Goal: Task Accomplishment & Management: Manage account settings

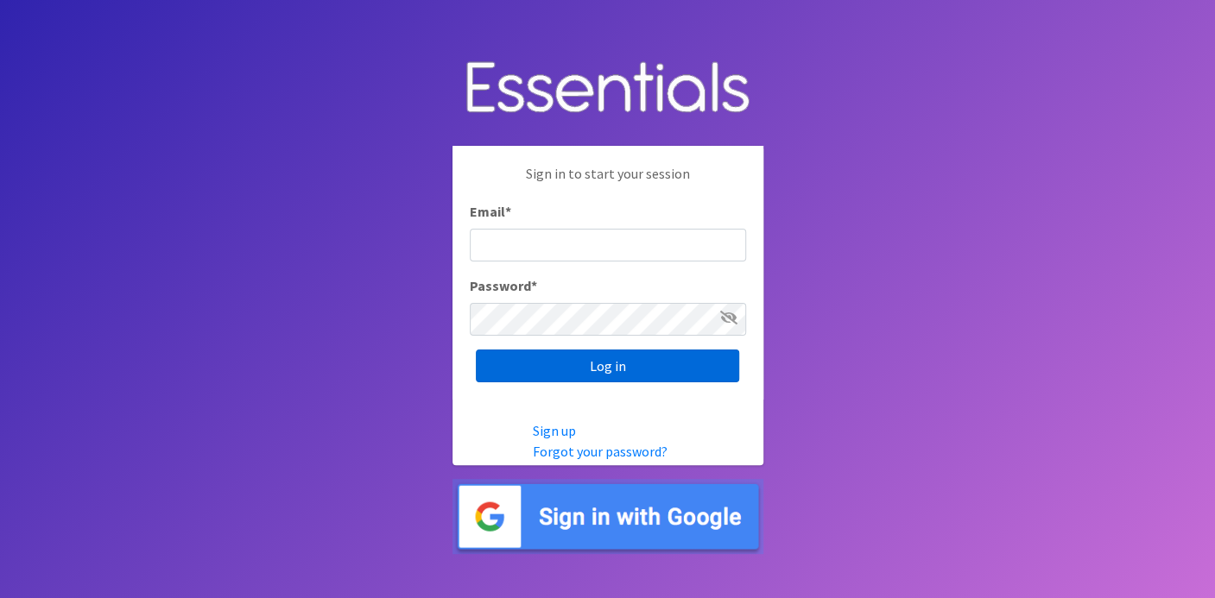
type input "[EMAIL_ADDRESS][DOMAIN_NAME]"
click at [626, 371] on input "Log in" at bounding box center [607, 366] width 263 height 33
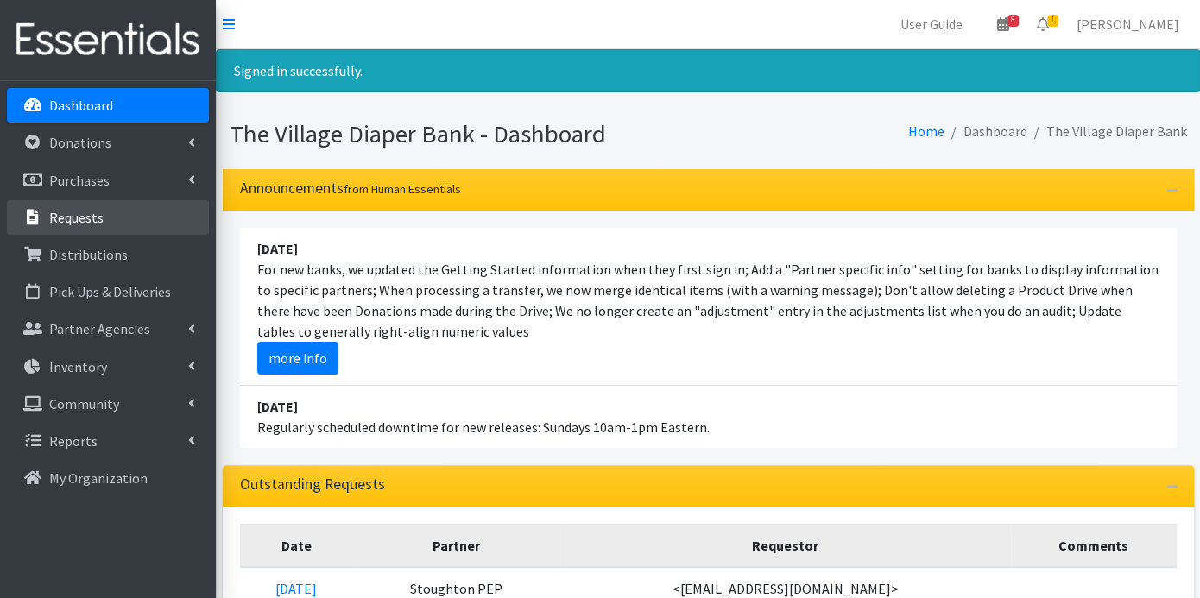
click at [98, 209] on p "Requests" at bounding box center [76, 217] width 54 height 17
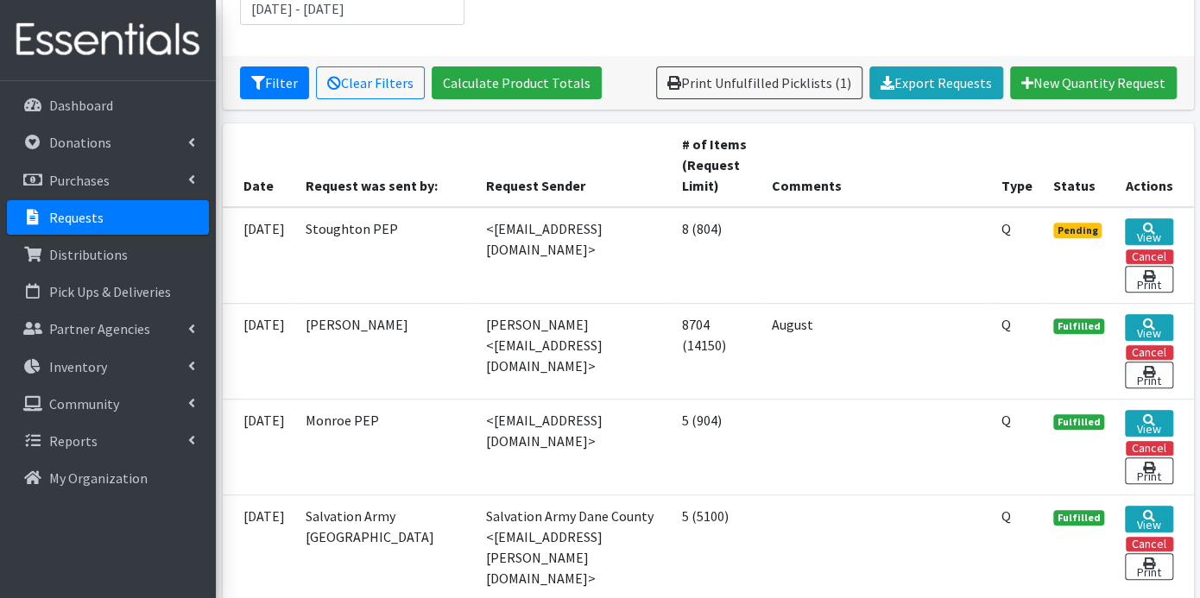
scroll to position [288, 0]
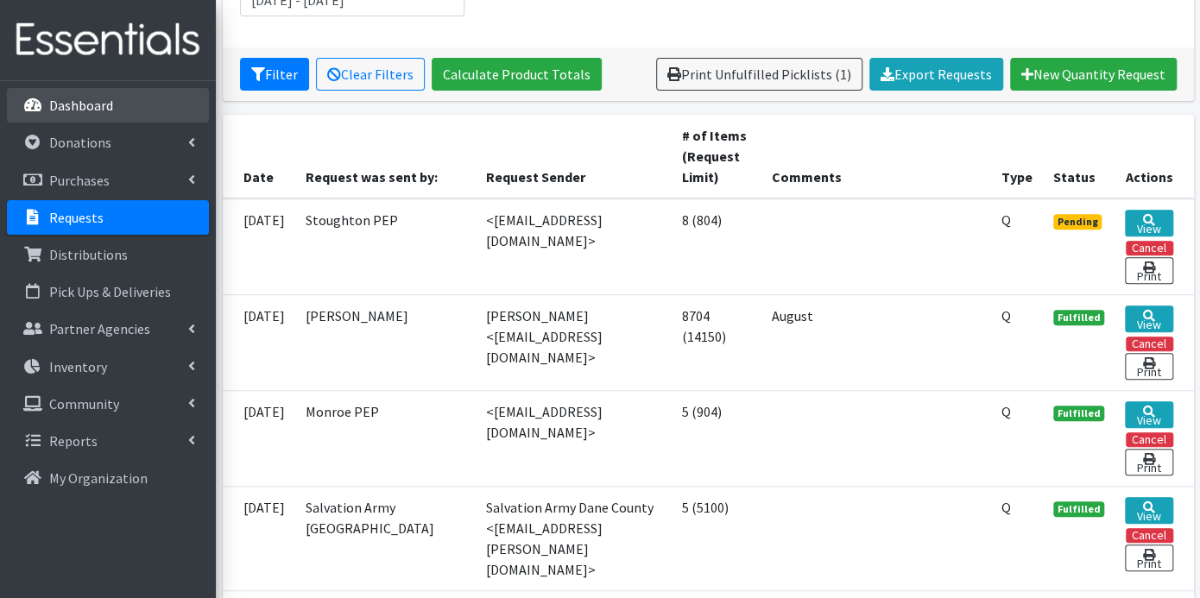
click at [61, 99] on p "Dashboard" at bounding box center [81, 105] width 64 height 17
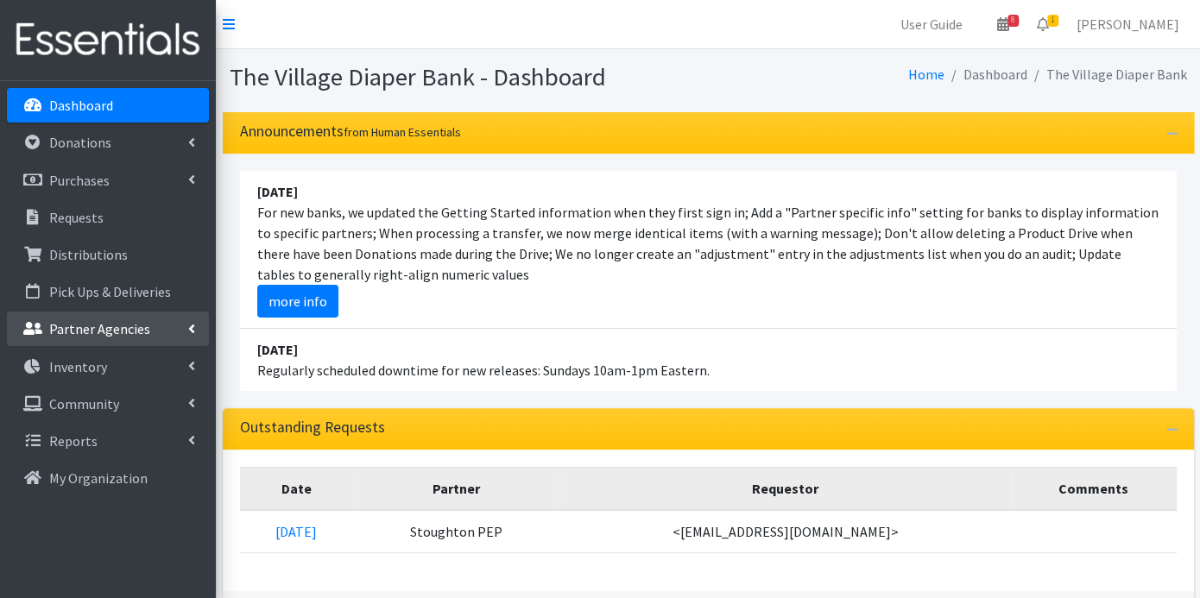
click at [96, 329] on p "Partner Agencies" at bounding box center [99, 328] width 101 height 17
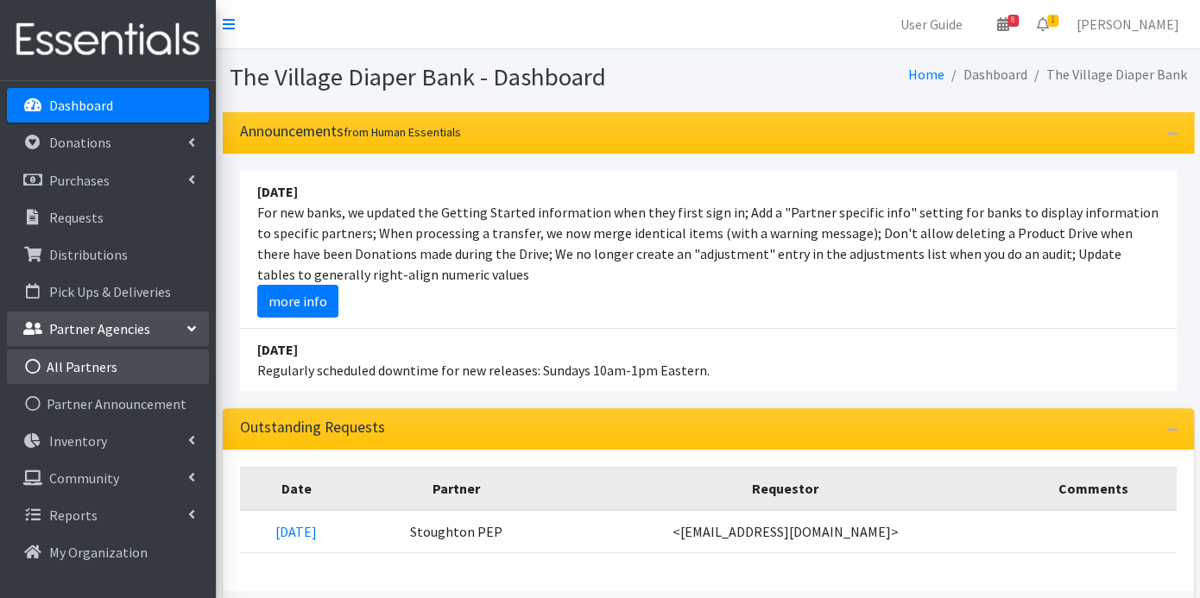
click at [94, 361] on link "All Partners" at bounding box center [108, 367] width 202 height 35
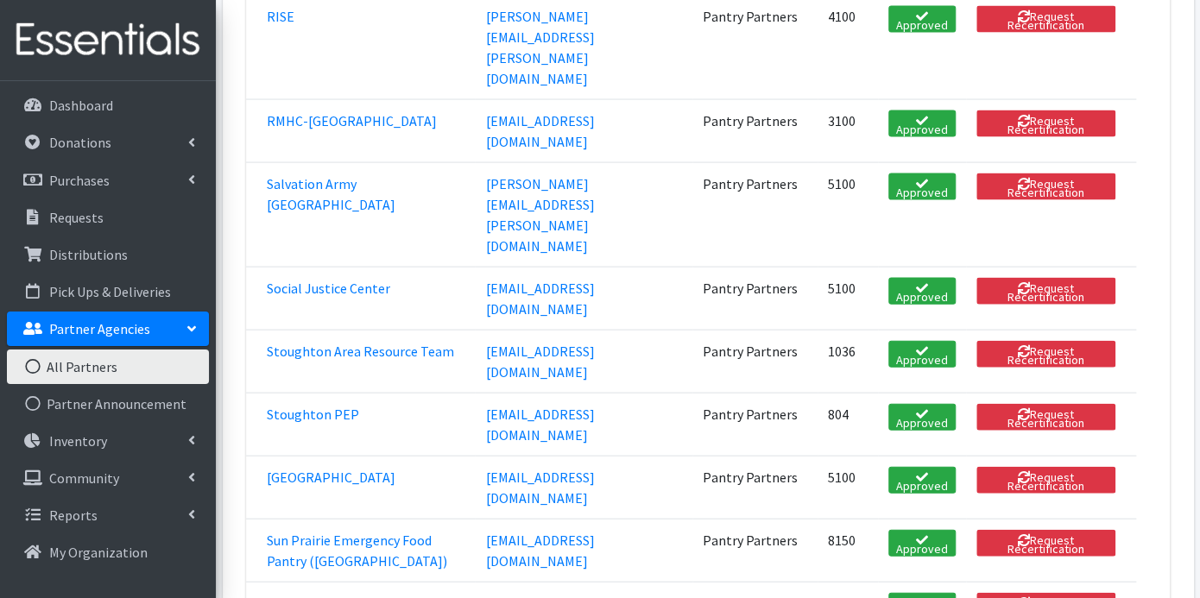
scroll to position [1727, 0]
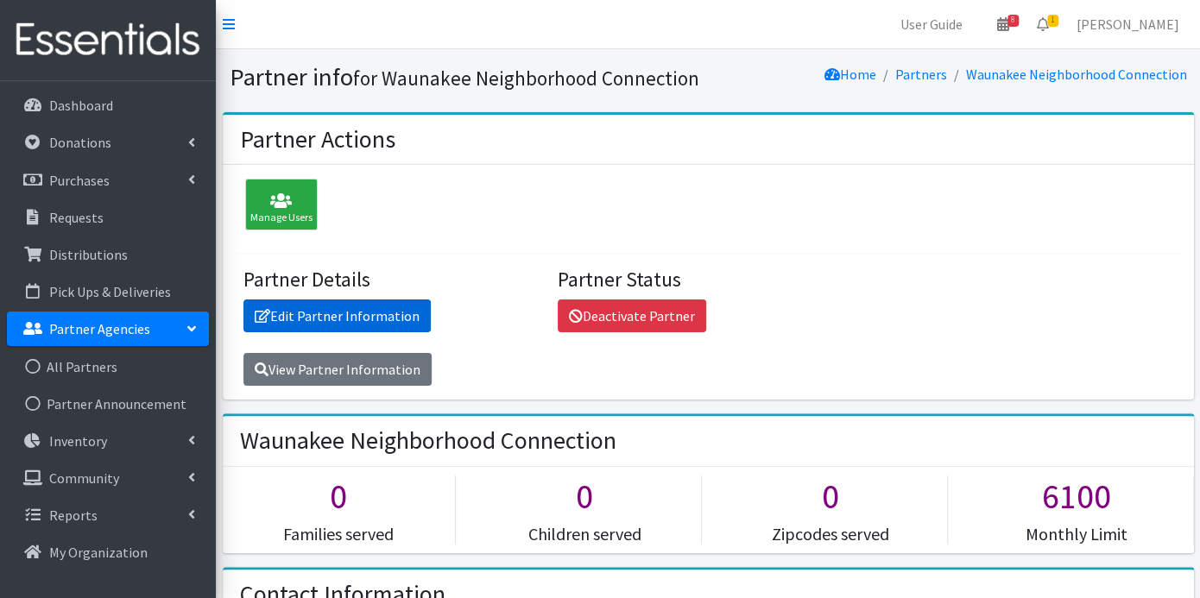
click at [372, 309] on link "Edit Partner Information" at bounding box center [337, 316] width 187 height 33
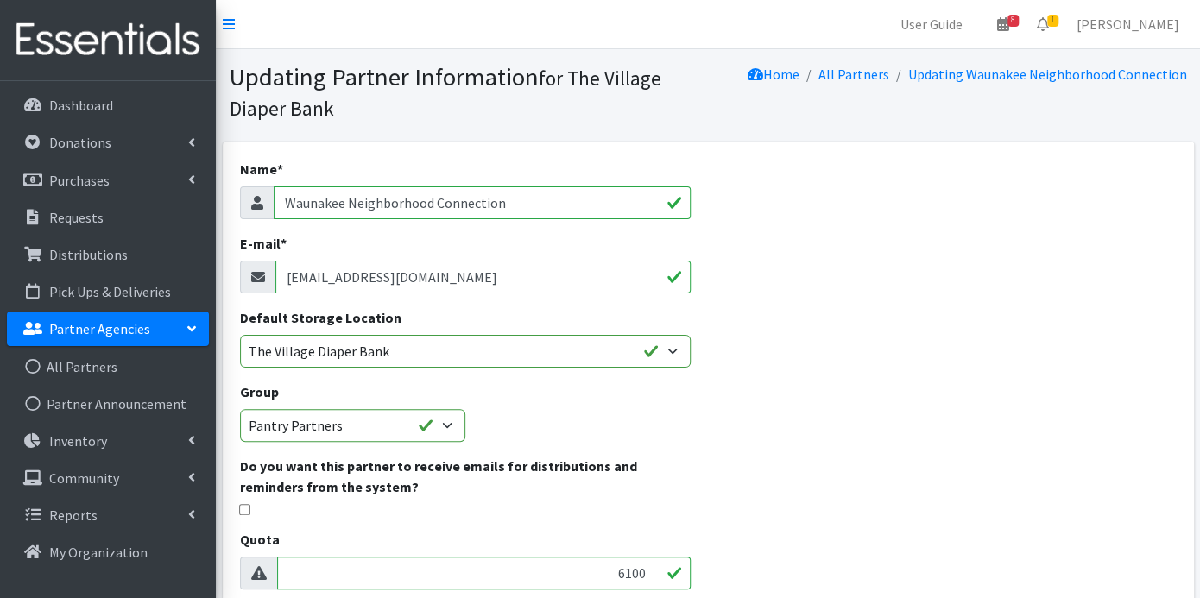
scroll to position [441, 0]
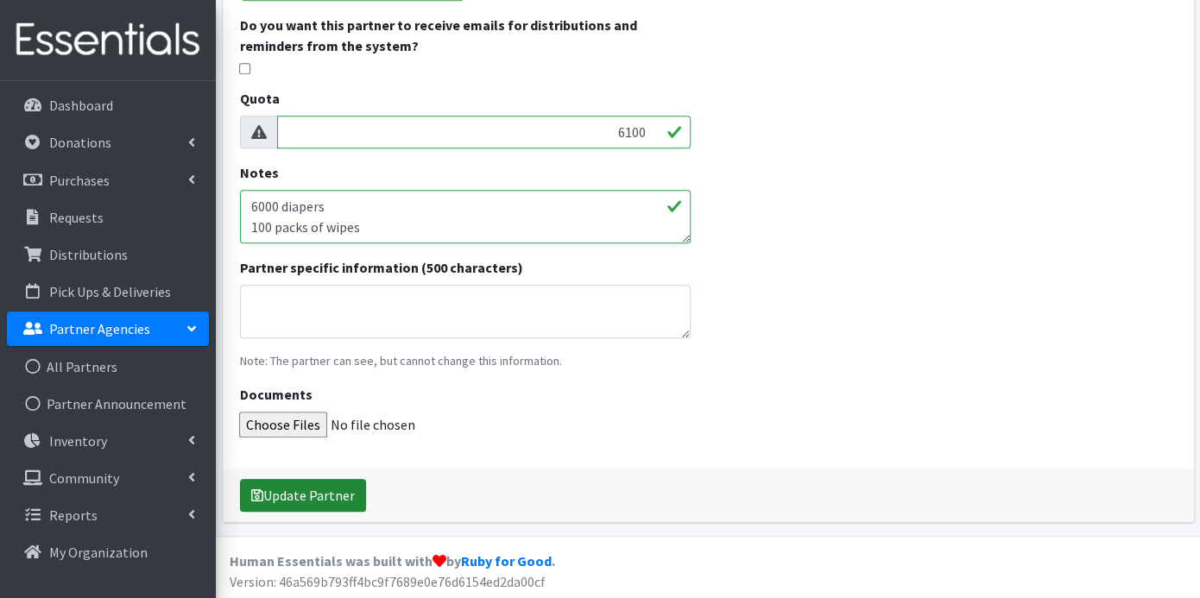
click at [342, 486] on button "Update Partner" at bounding box center [303, 495] width 126 height 33
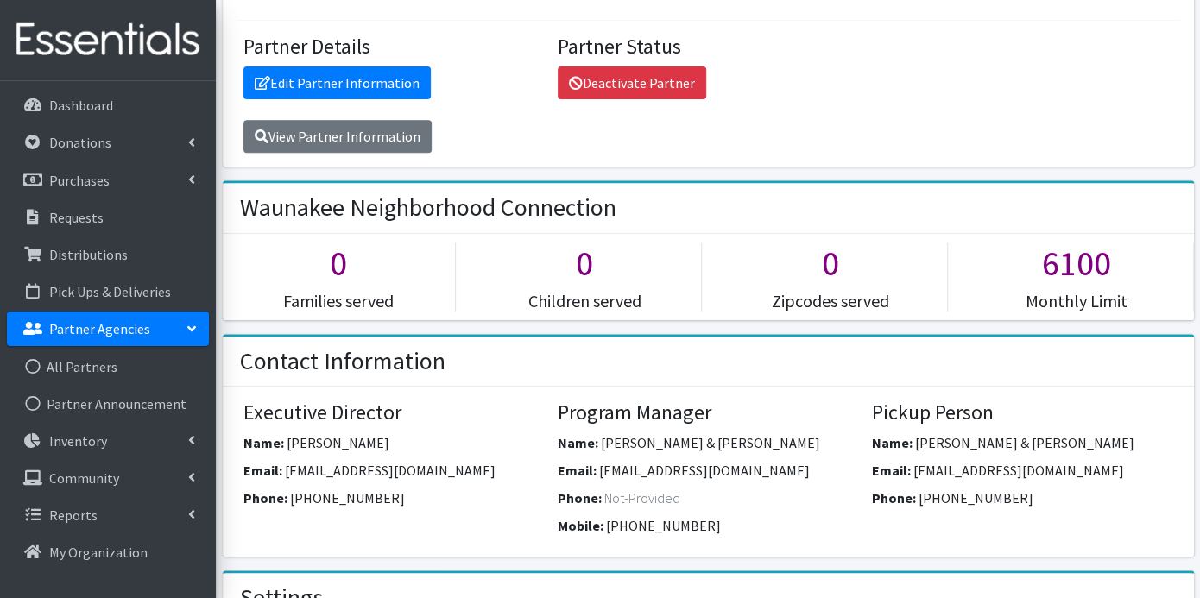
scroll to position [383, 0]
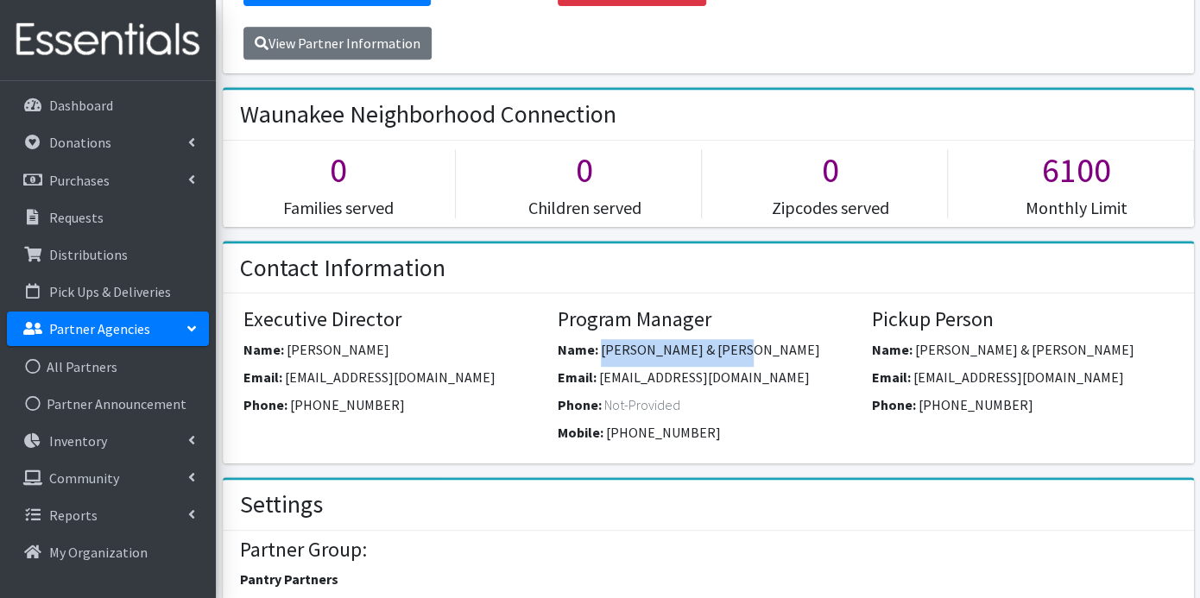
drag, startPoint x: 712, startPoint y: 341, endPoint x: 598, endPoint y: 345, distance: 114.0
click at [598, 345] on div "Name: Chris & Tiffani Drake" at bounding box center [708, 353] width 301 height 28
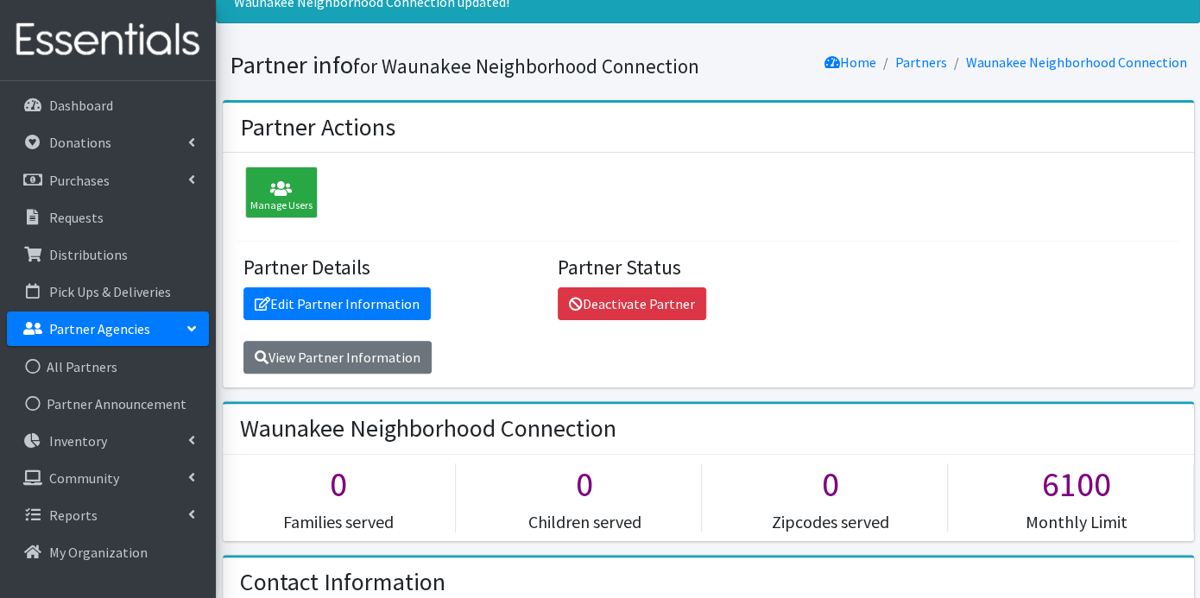
scroll to position [0, 0]
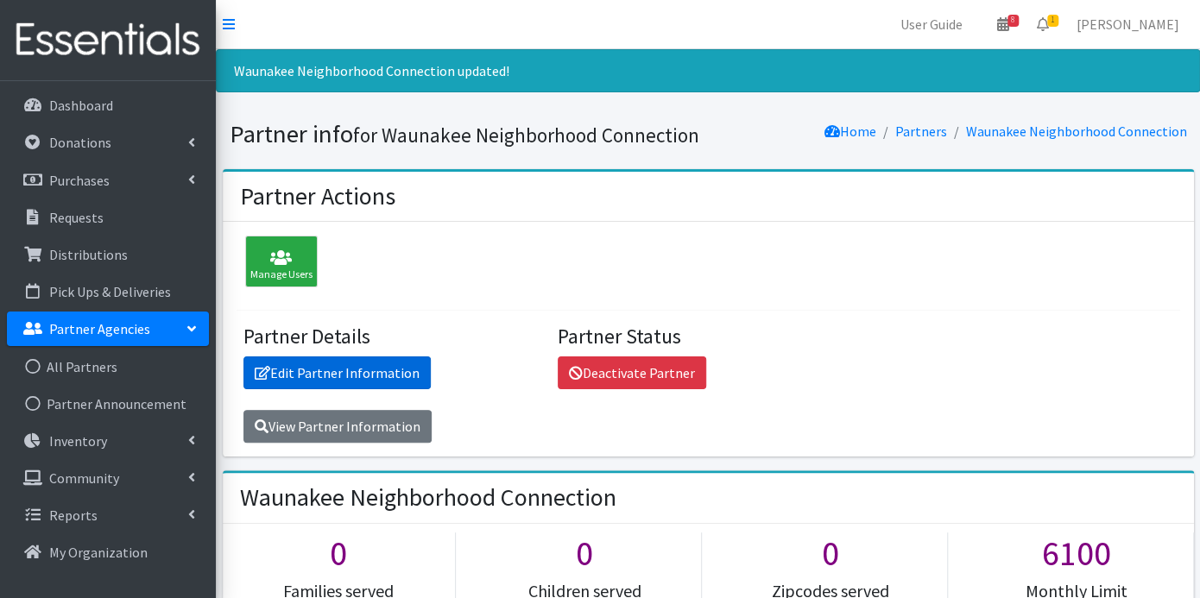
click at [404, 373] on link "Edit Partner Information" at bounding box center [337, 373] width 187 height 33
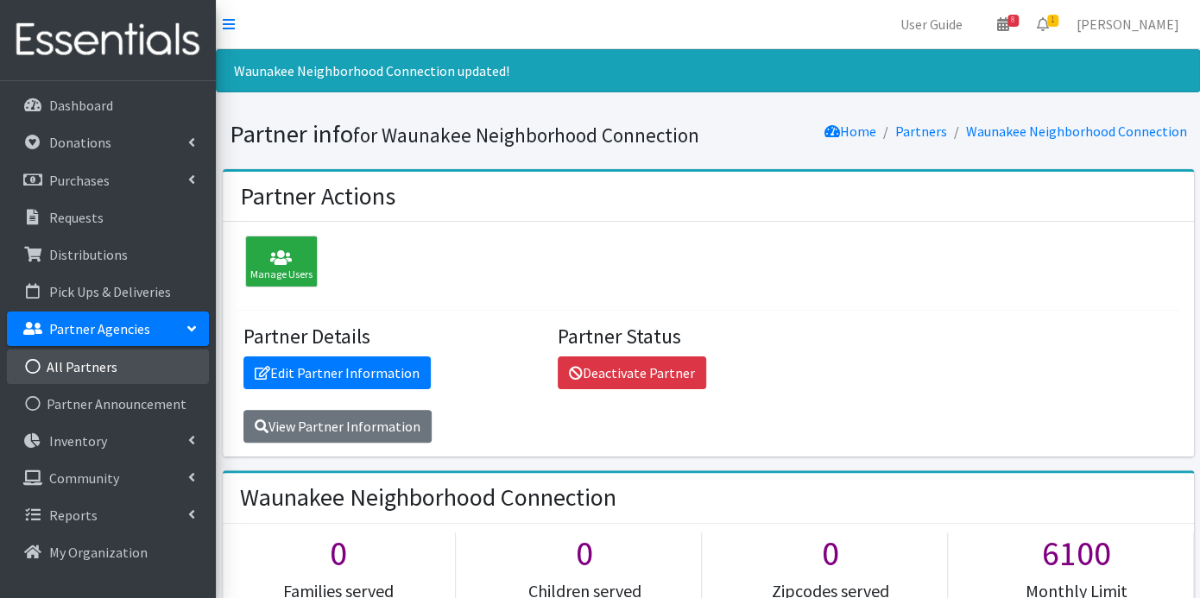
click at [98, 364] on link "All Partners" at bounding box center [108, 367] width 202 height 35
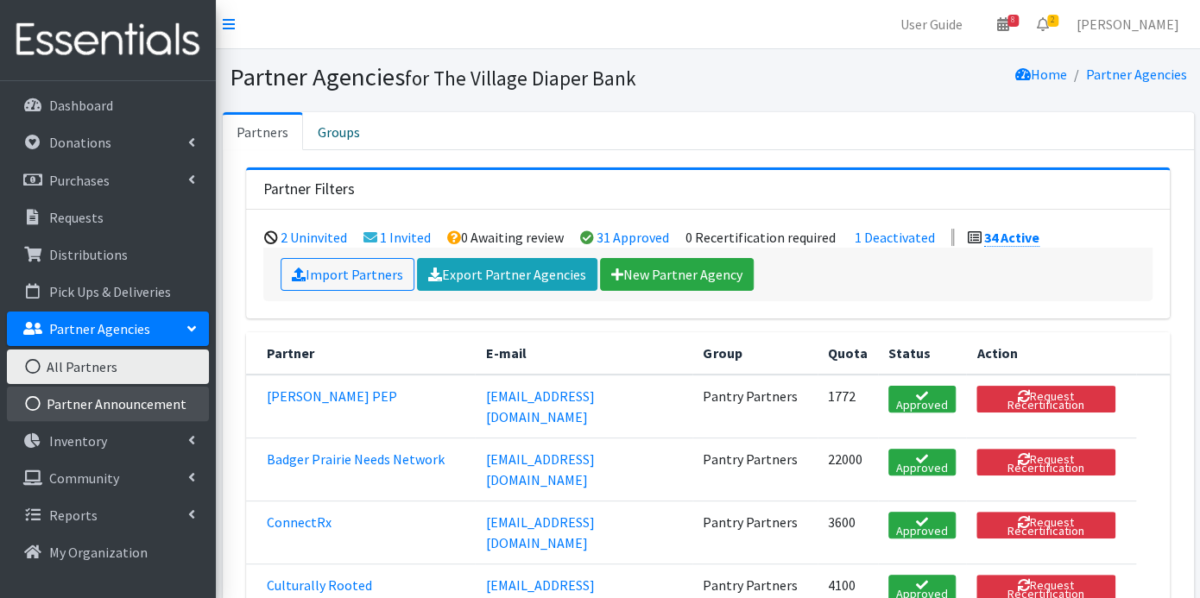
click at [137, 396] on link "Partner Announcement" at bounding box center [108, 404] width 202 height 35
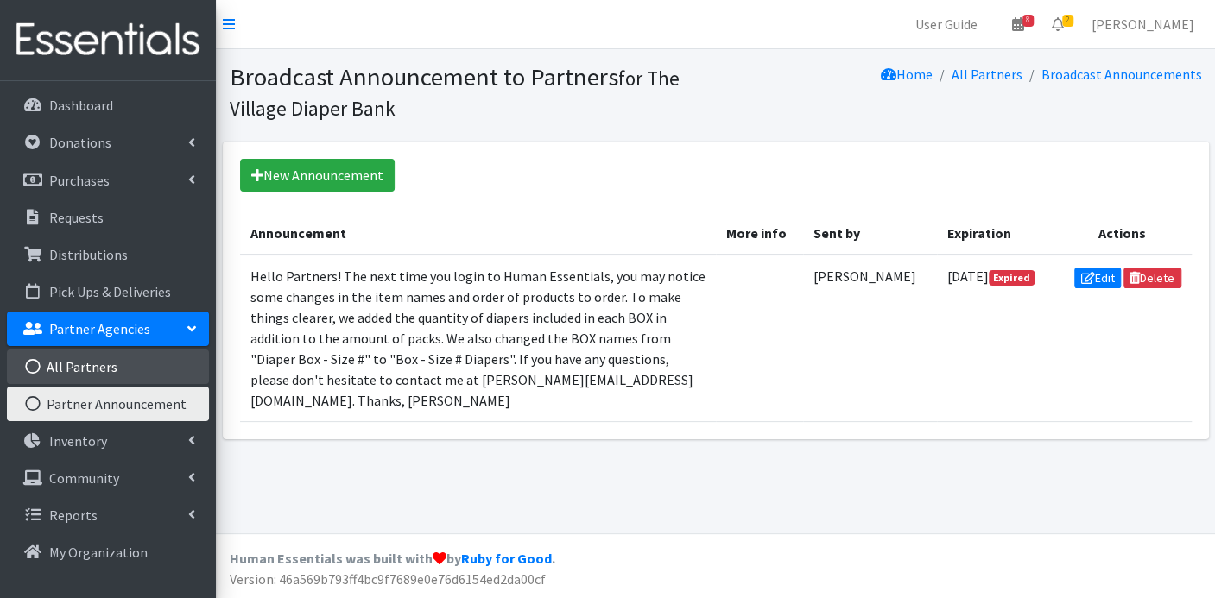
click at [115, 364] on link "All Partners" at bounding box center [108, 367] width 202 height 35
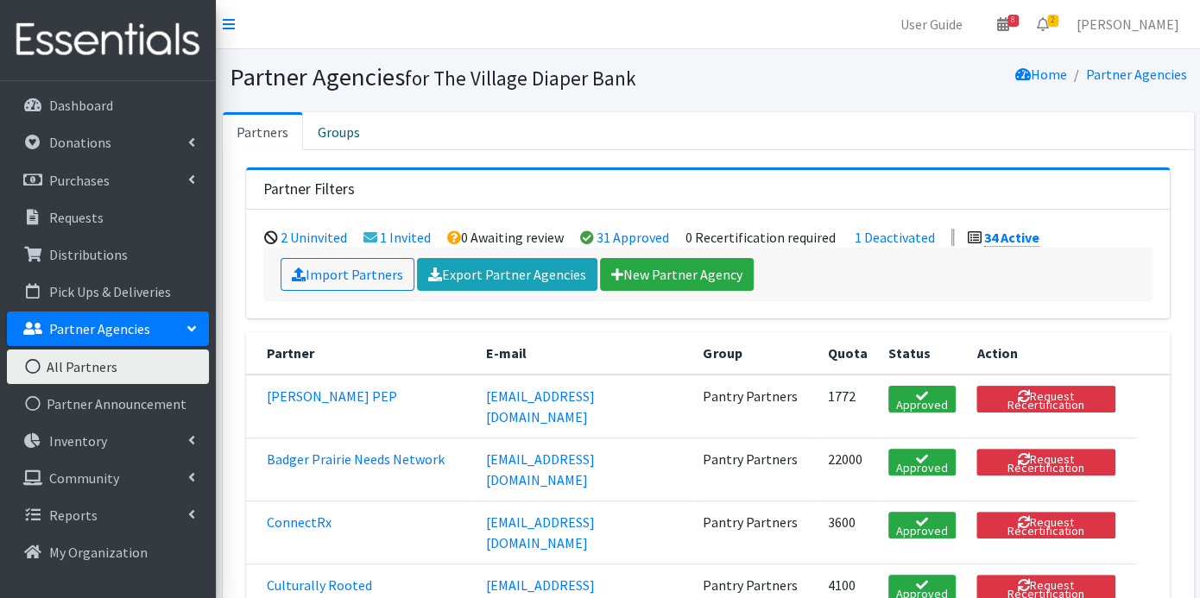
click at [92, 328] on p "Partner Agencies" at bounding box center [99, 328] width 101 height 17
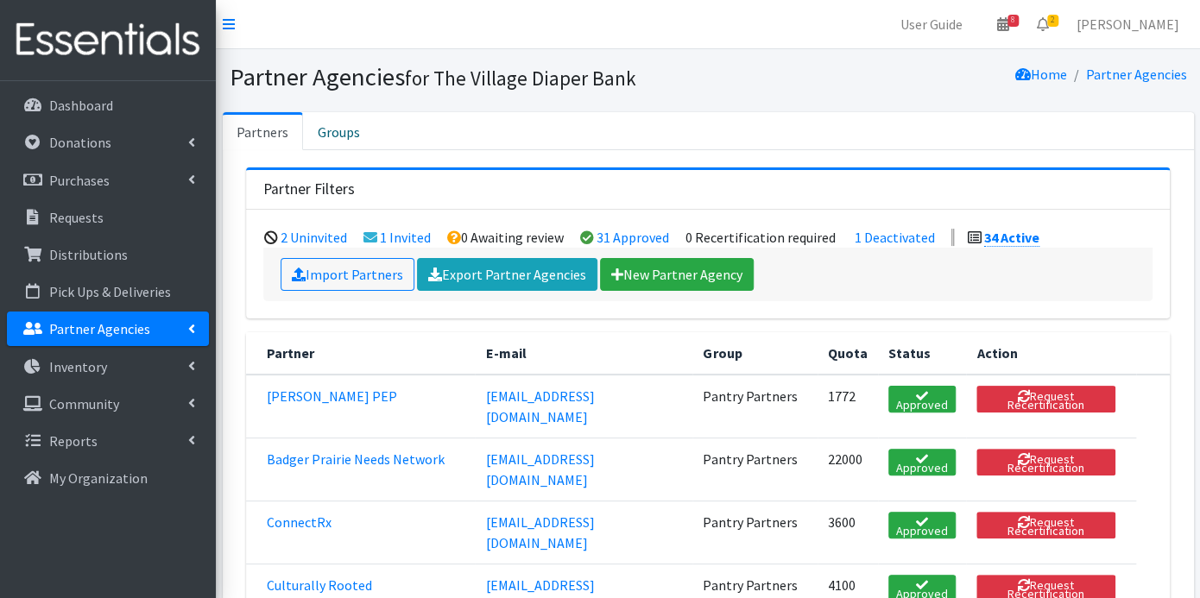
click at [89, 331] on p "Partner Agencies" at bounding box center [99, 328] width 101 height 17
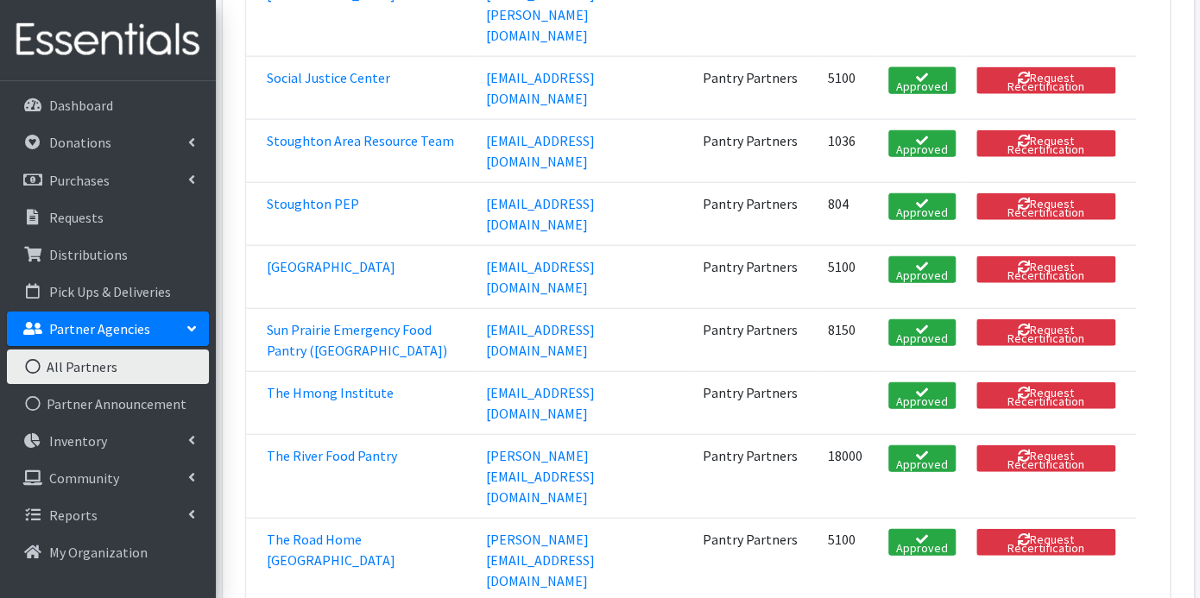
scroll to position [1727, 0]
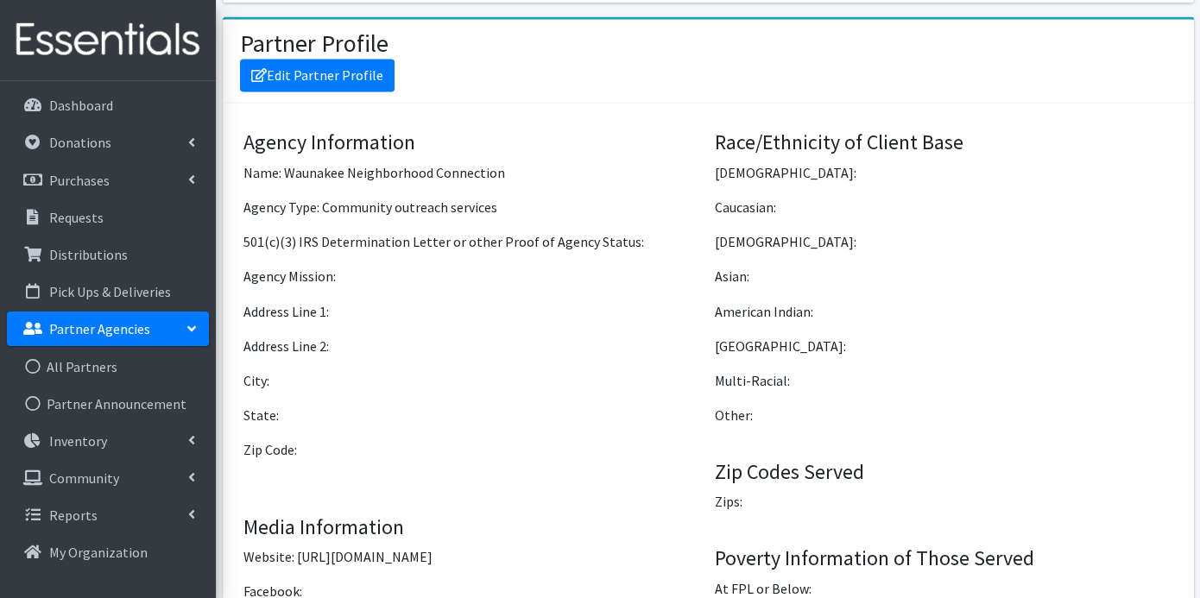
scroll to position [1247, 0]
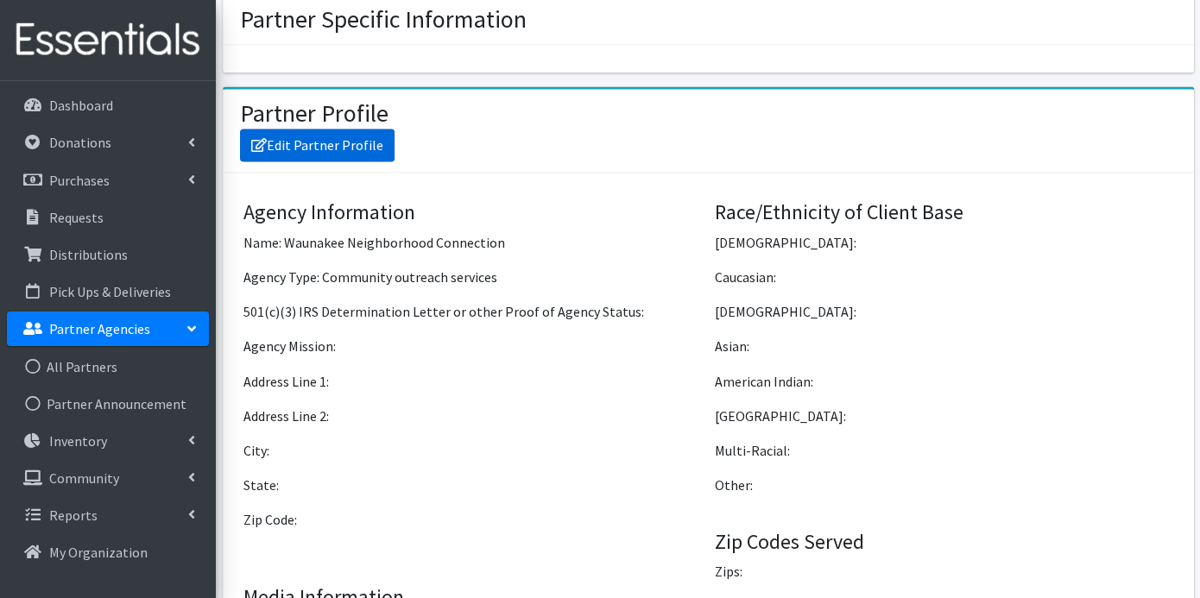
click at [341, 144] on link "Edit Partner Profile" at bounding box center [317, 145] width 155 height 33
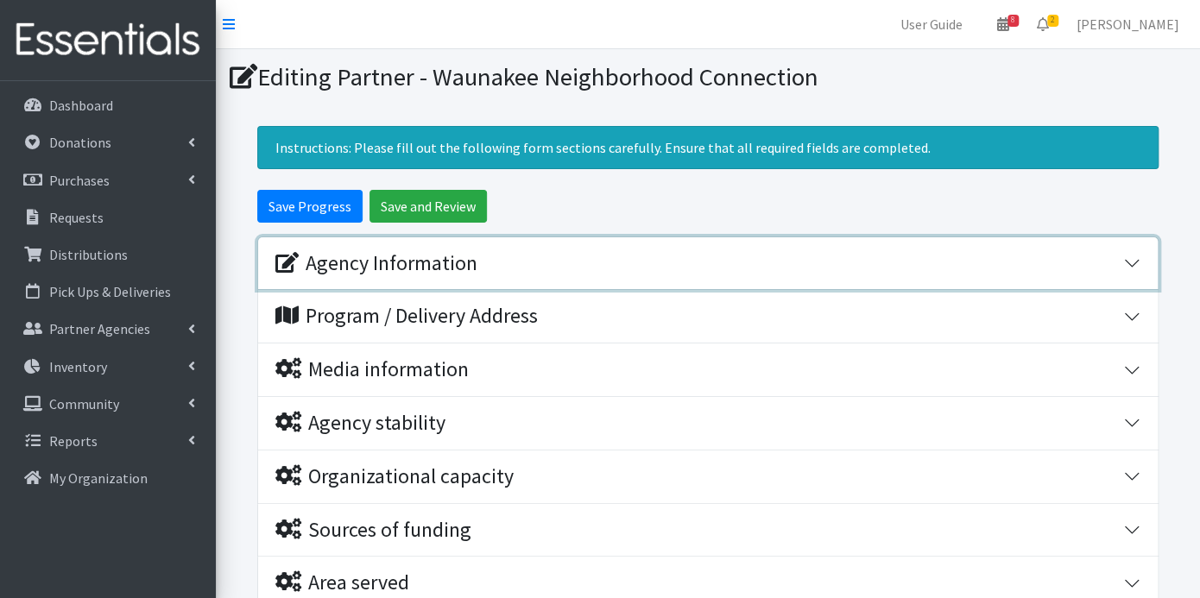
click at [465, 258] on div "Agency Information" at bounding box center [376, 263] width 202 height 25
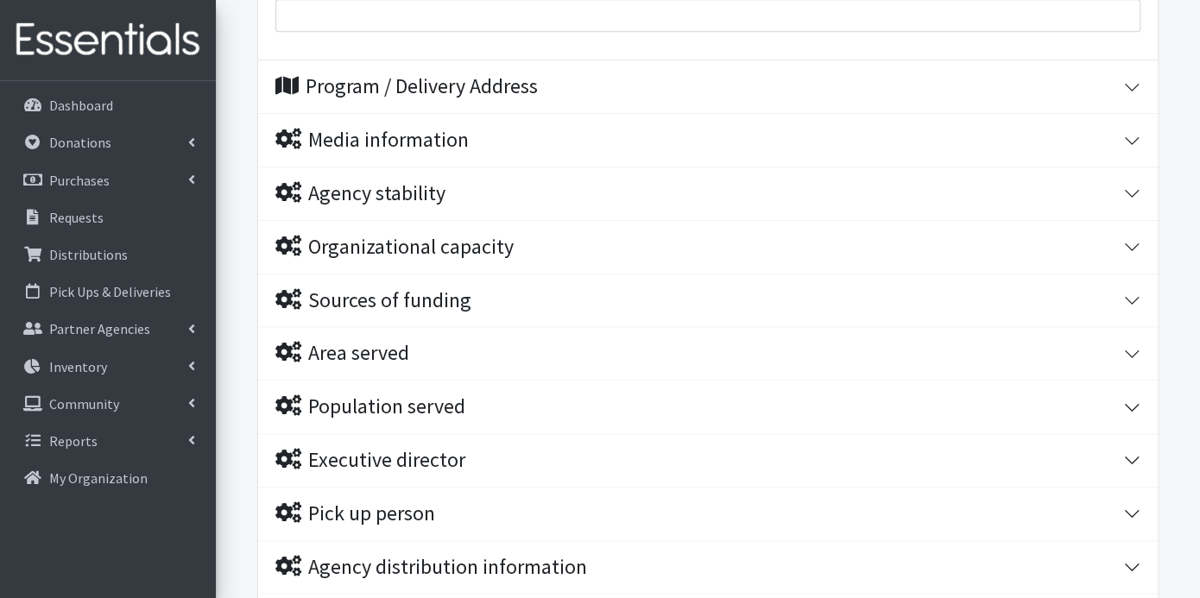
scroll to position [1250, 0]
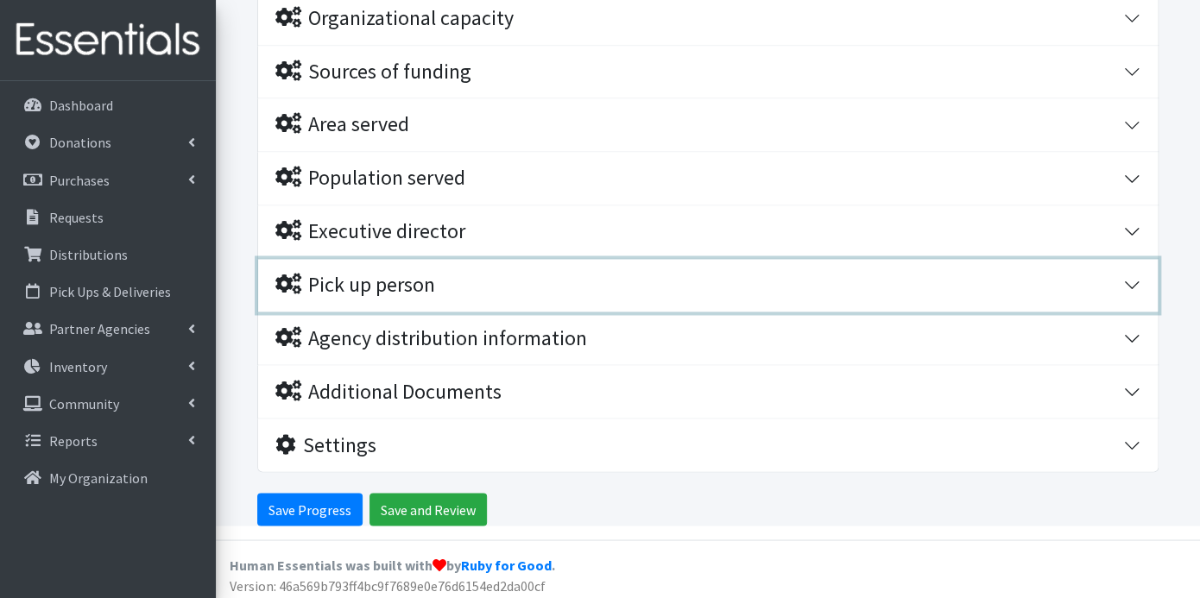
click at [417, 277] on div "Pick up person" at bounding box center [355, 285] width 160 height 25
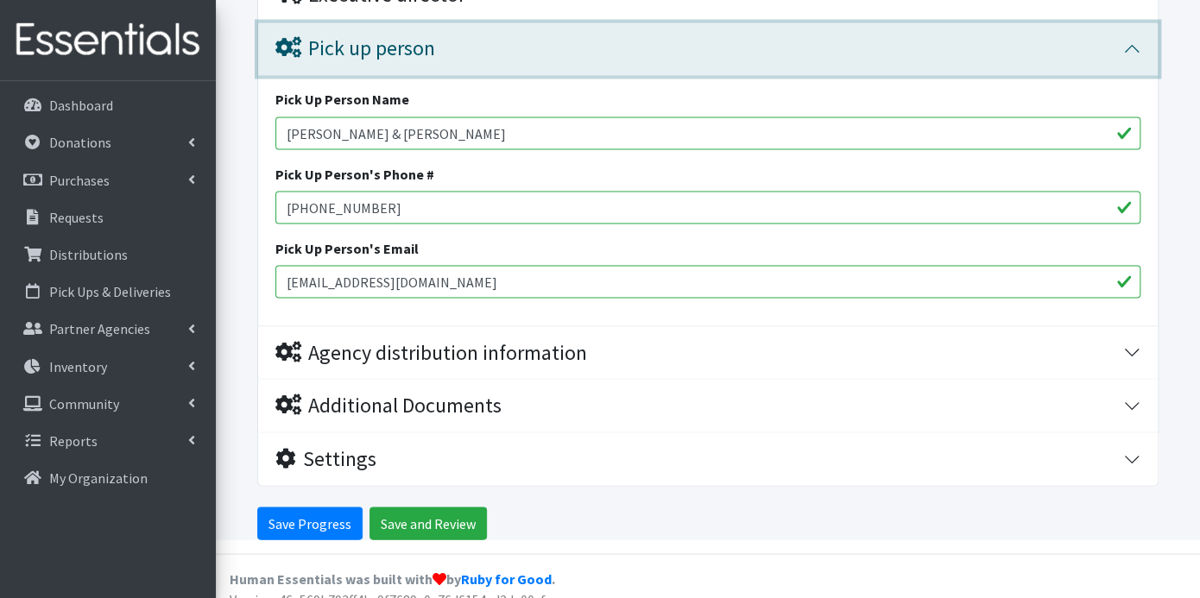
scroll to position [1500, 0]
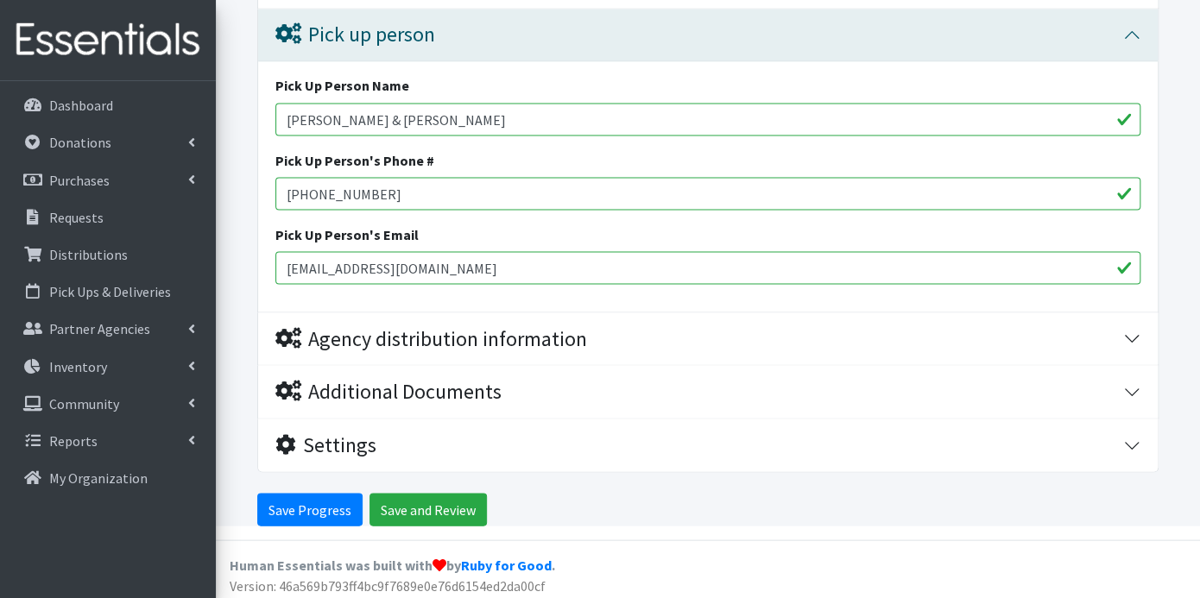
drag, startPoint x: 407, startPoint y: 113, endPoint x: 285, endPoint y: 117, distance: 121.8
click at [285, 117] on input "Chris & Tiffani Drake" at bounding box center [707, 119] width 865 height 33
type input "Gloria Thering"
drag, startPoint x: 380, startPoint y: 182, endPoint x: 275, endPoint y: 200, distance: 106.1
click at [275, 200] on input "608-772-8742" at bounding box center [707, 193] width 865 height 33
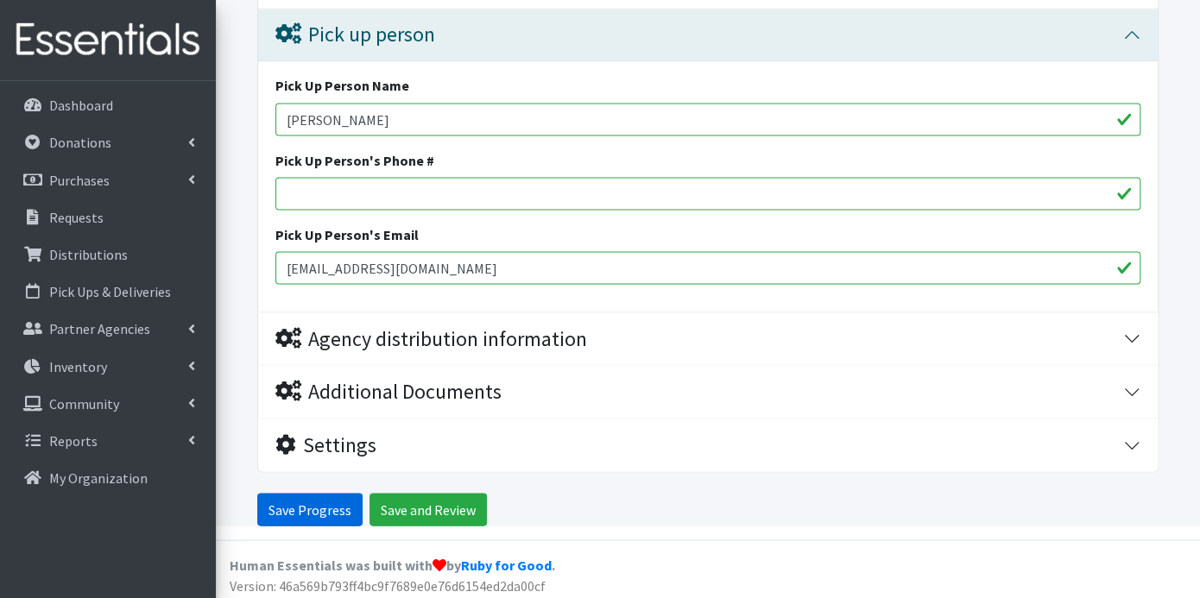
click at [333, 505] on input "Save Progress" at bounding box center [309, 509] width 105 height 33
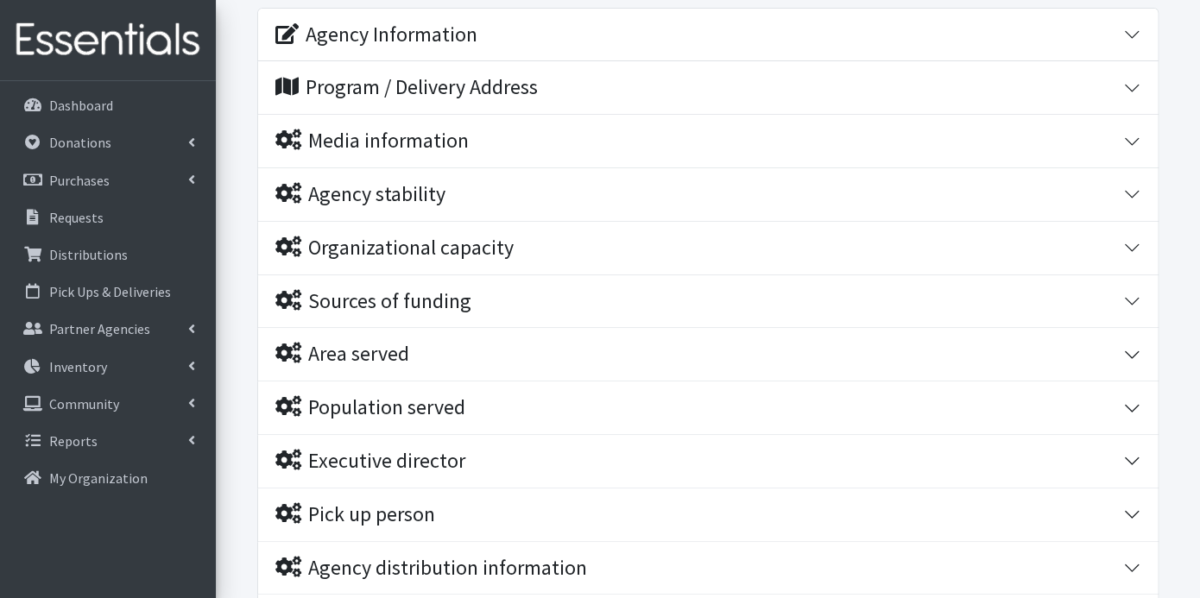
scroll to position [516, 0]
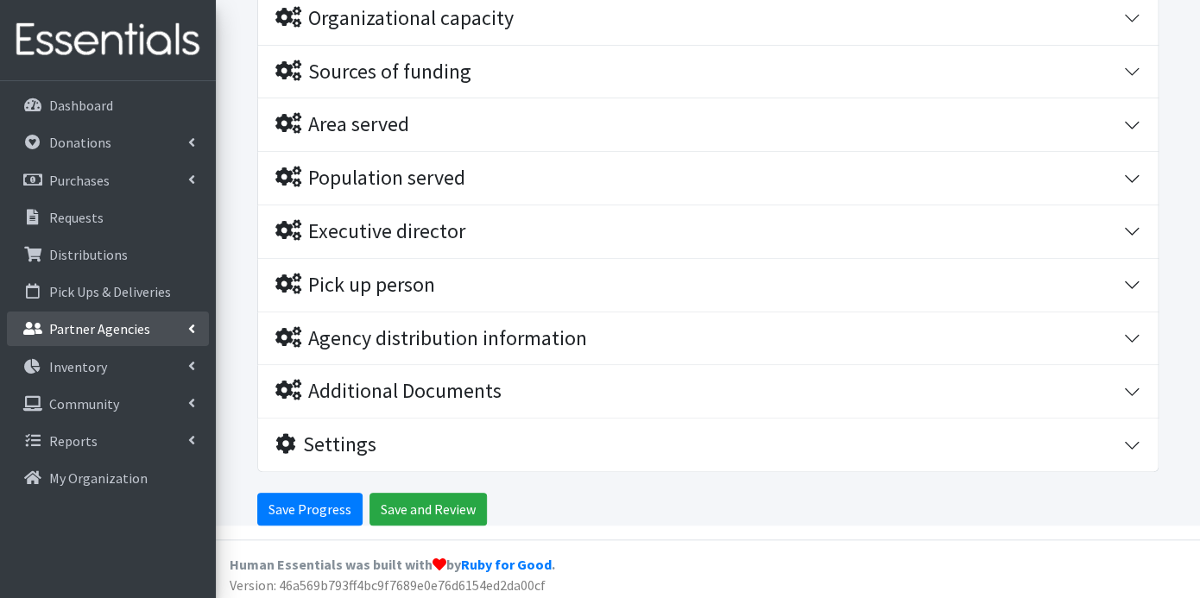
click at [140, 322] on p "Partner Agencies" at bounding box center [99, 328] width 101 height 17
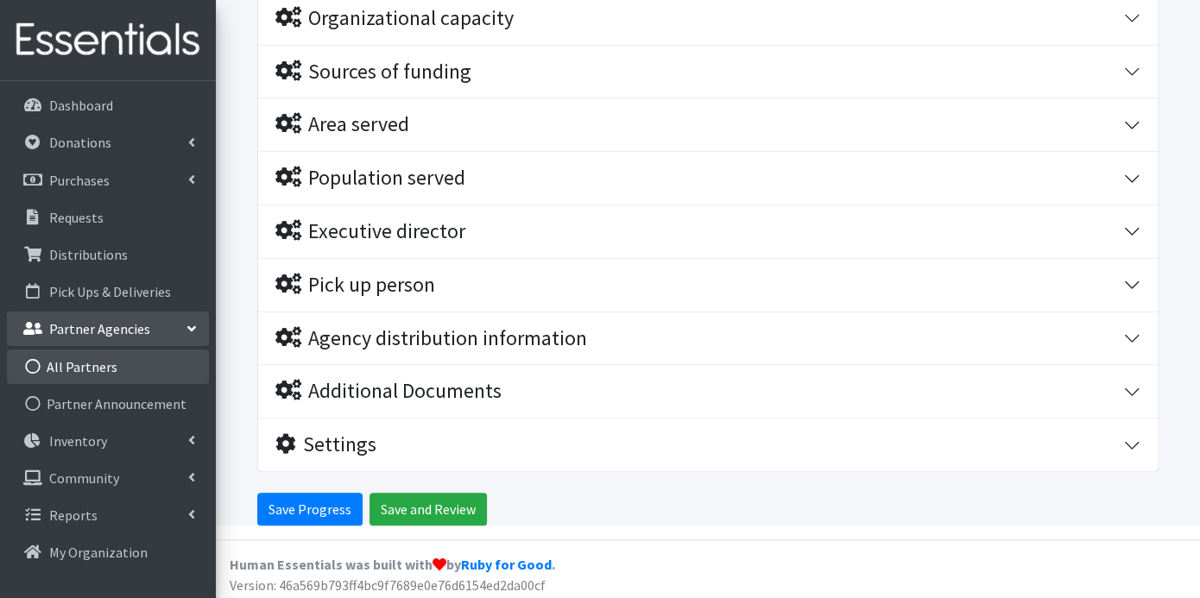
click at [119, 364] on link "All Partners" at bounding box center [108, 367] width 202 height 35
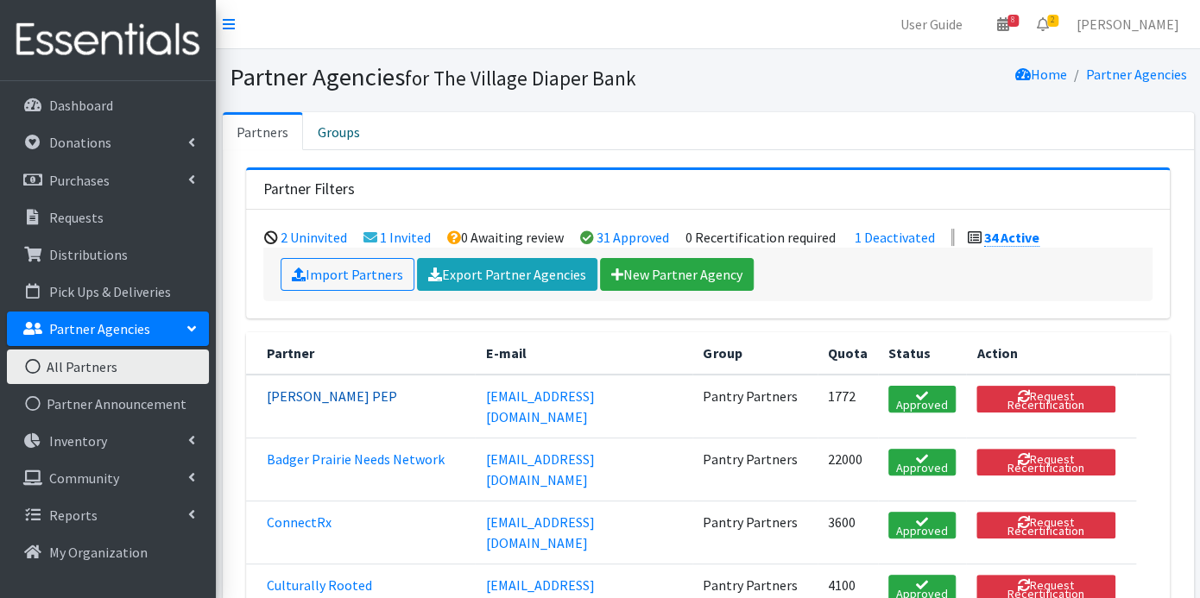
click at [323, 388] on link "[PERSON_NAME] PEP" at bounding box center [332, 396] width 130 height 17
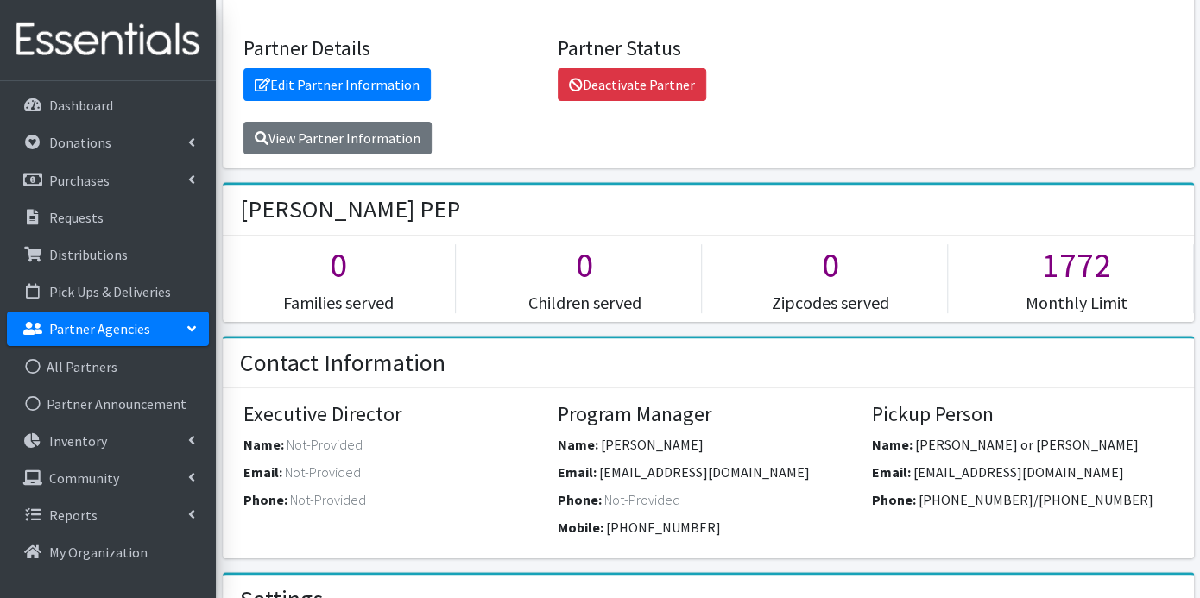
scroll to position [575, 0]
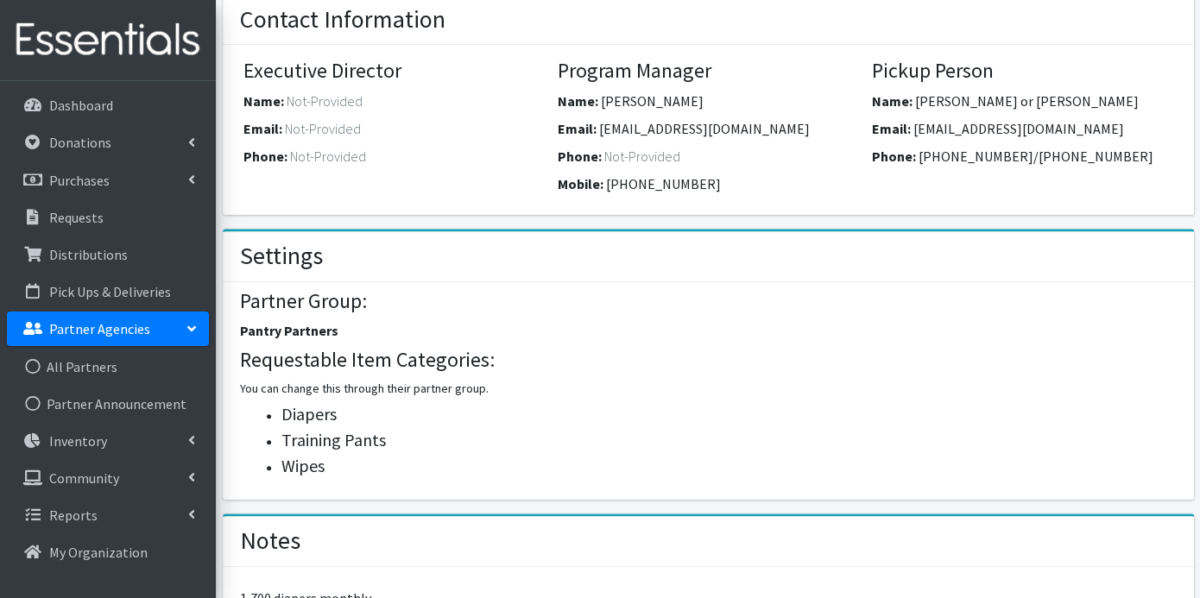
click at [195, 326] on icon at bounding box center [192, 329] width 14 height 7
click at [944, 233] on div "Settings" at bounding box center [709, 256] width 972 height 51
click at [573, 291] on h4 "Partner Group:" at bounding box center [708, 301] width 936 height 25
